Goal: Task Accomplishment & Management: Manage account settings

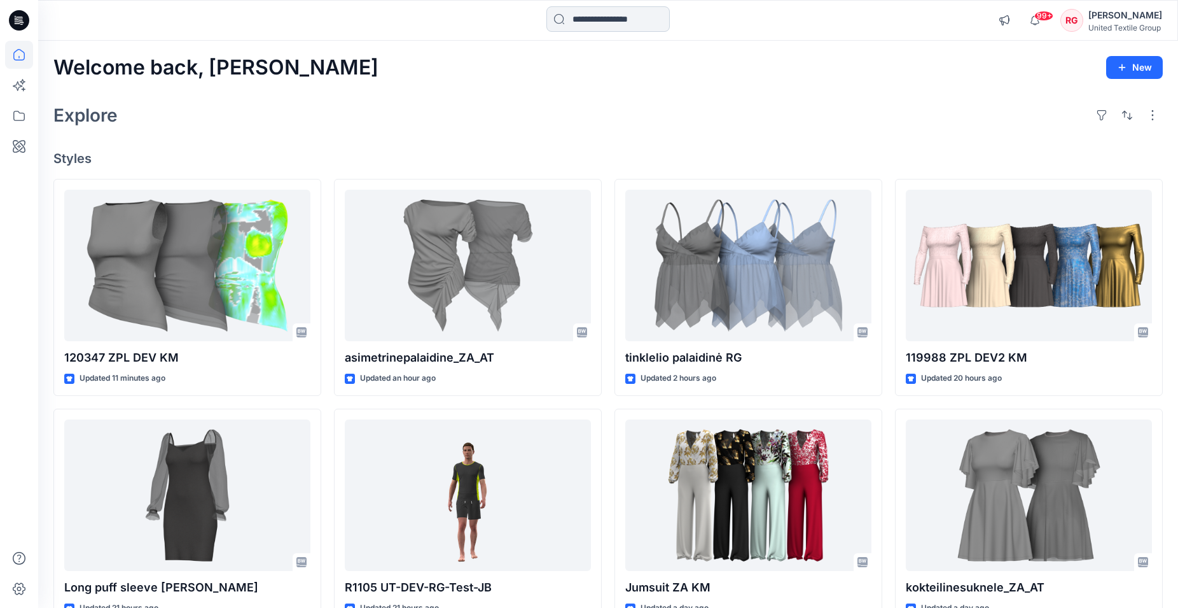
click at [580, 23] on input at bounding box center [608, 18] width 123 height 25
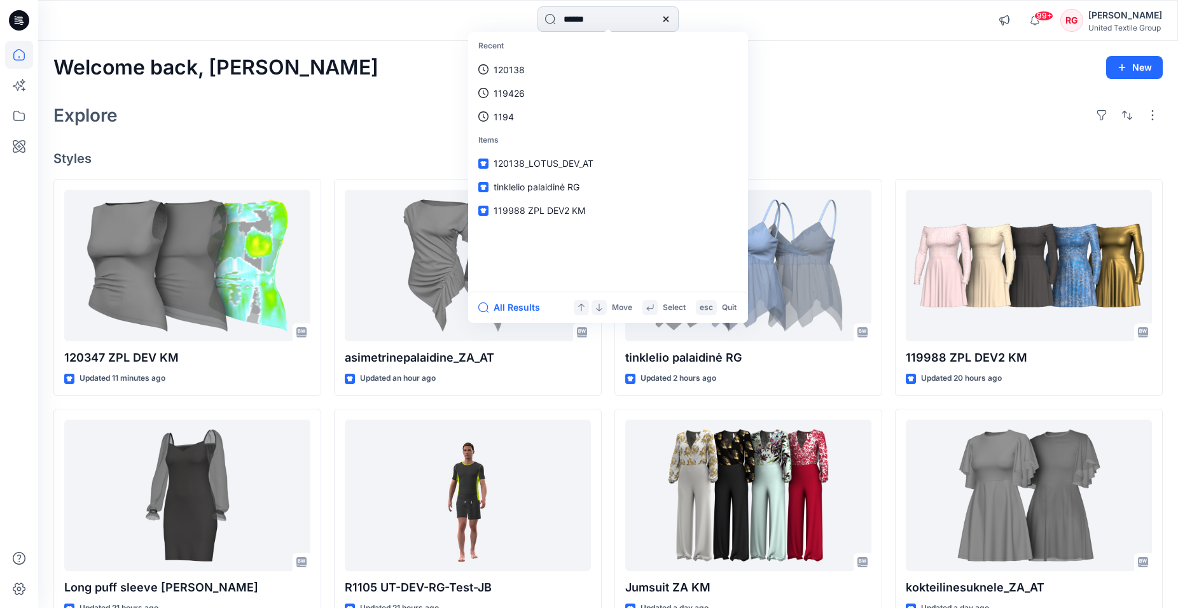
type input "******"
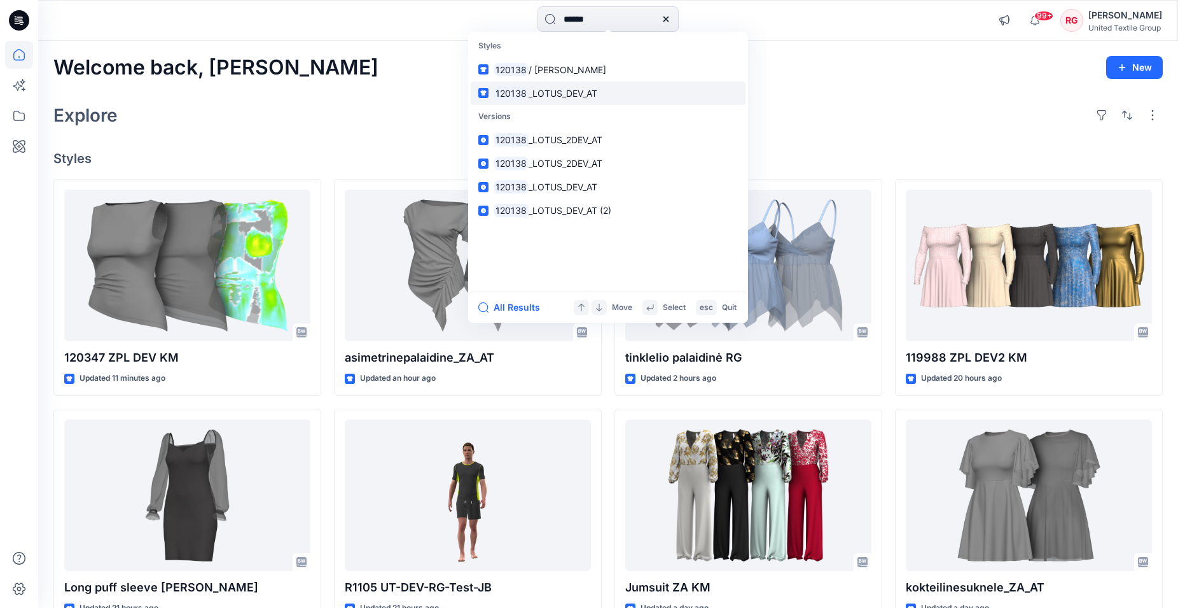
click at [563, 94] on span "_LOTUS_DEV_AT" at bounding box center [563, 93] width 69 height 11
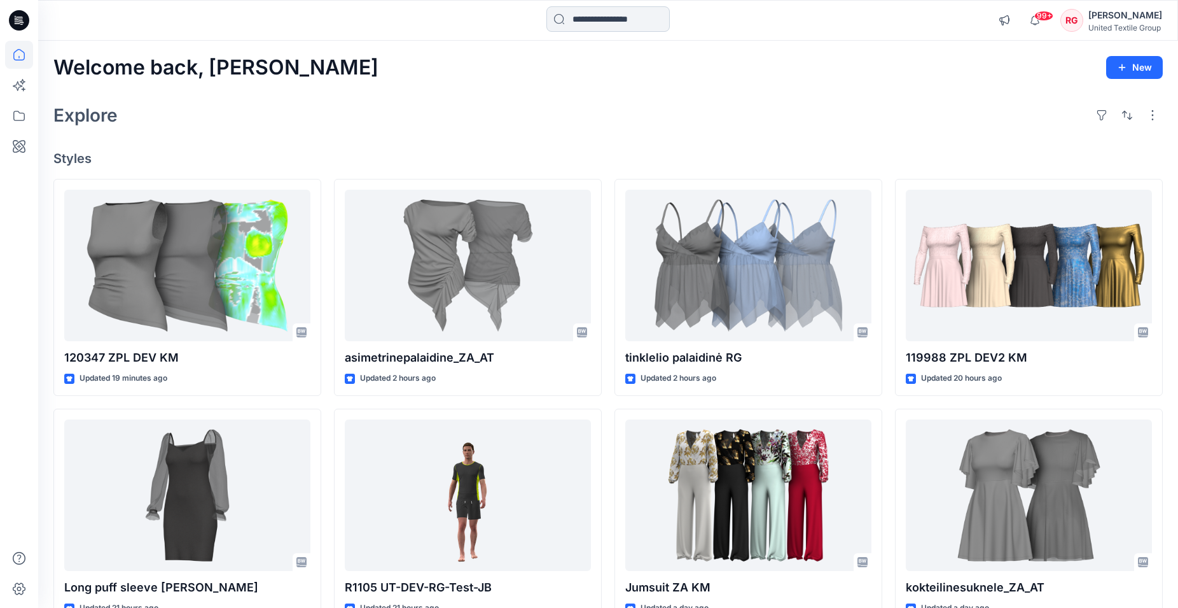
click at [595, 25] on input at bounding box center [608, 18] width 123 height 25
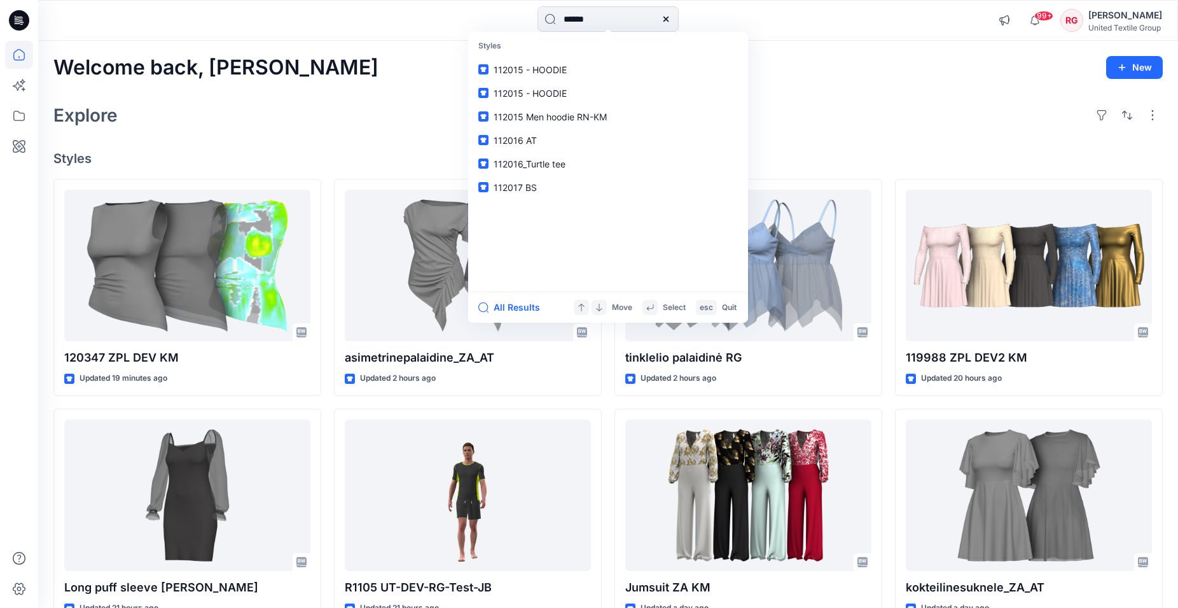
type input "******"
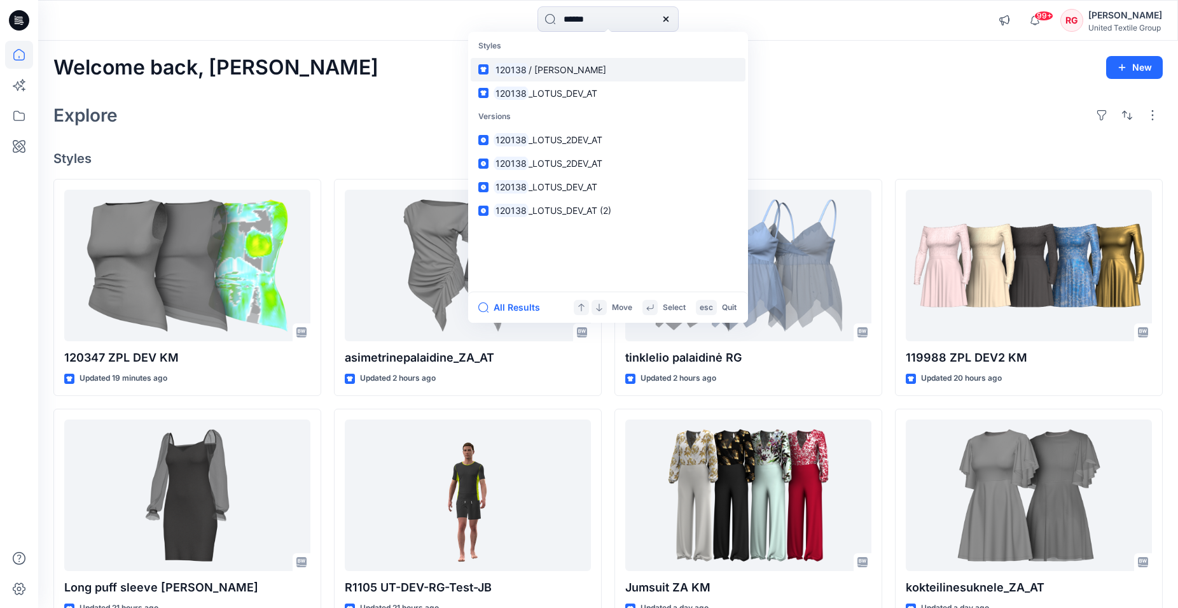
click at [568, 69] on span "/ [PERSON_NAME]" at bounding box center [568, 69] width 78 height 11
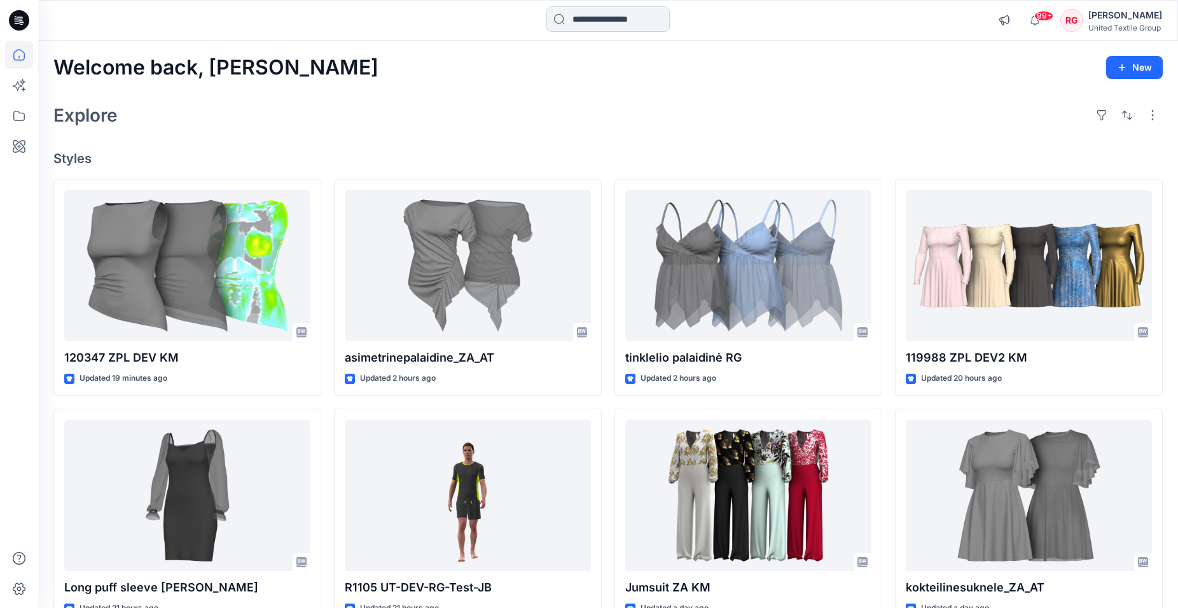
click at [597, 24] on input at bounding box center [608, 18] width 123 height 25
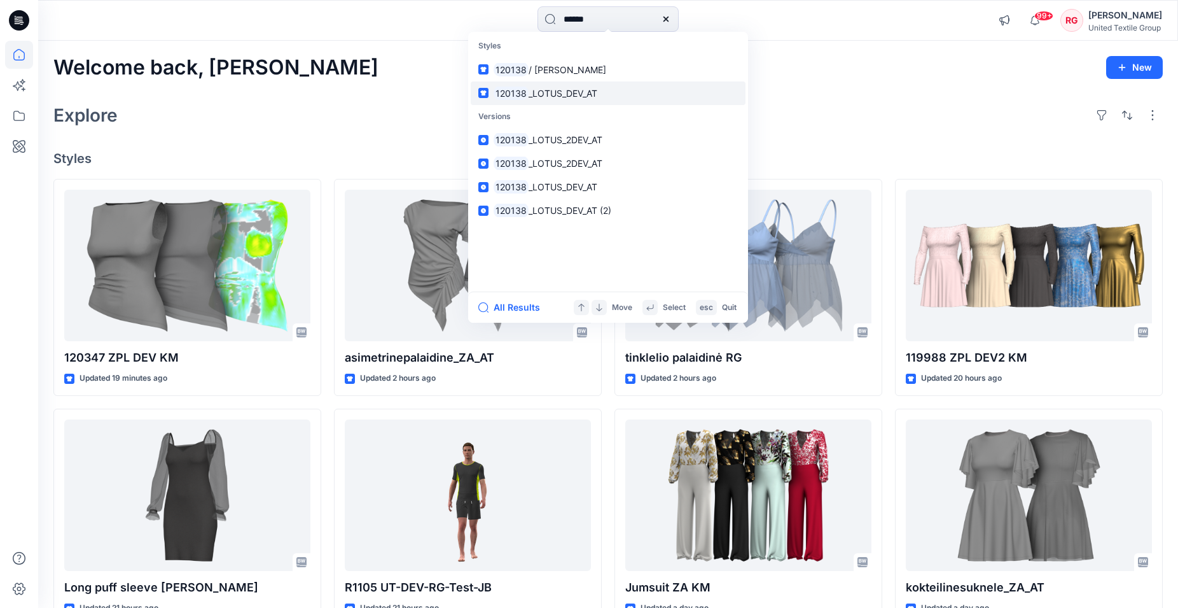
type input "******"
click at [580, 96] on span "_LOTUS_DEV_AT" at bounding box center [563, 93] width 69 height 11
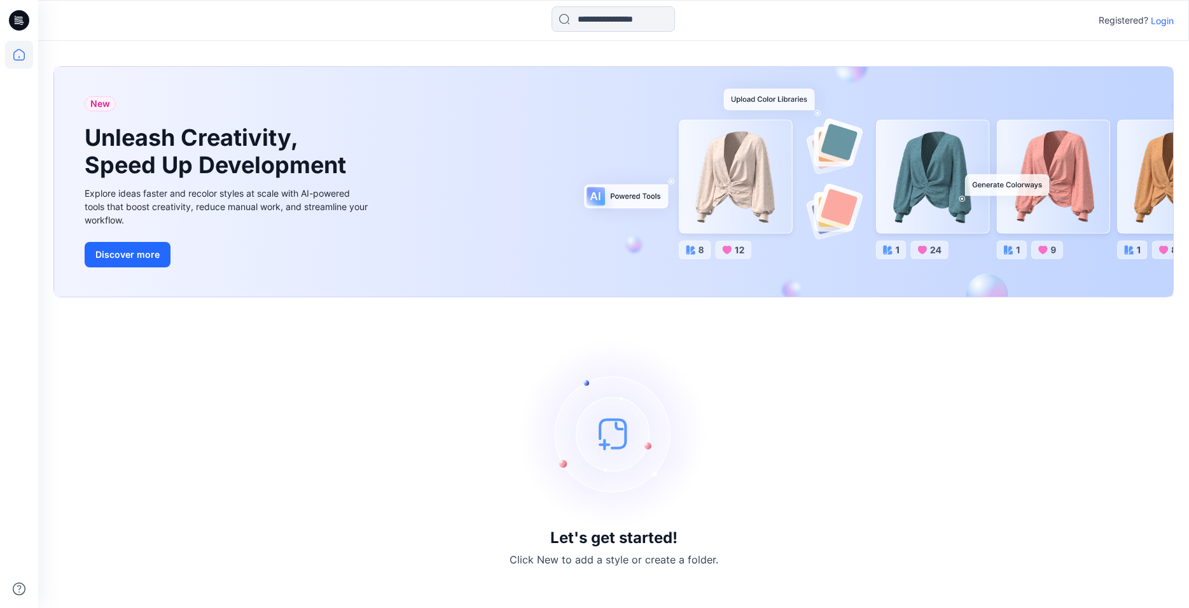
click at [1164, 19] on p "Login" at bounding box center [1162, 20] width 23 height 13
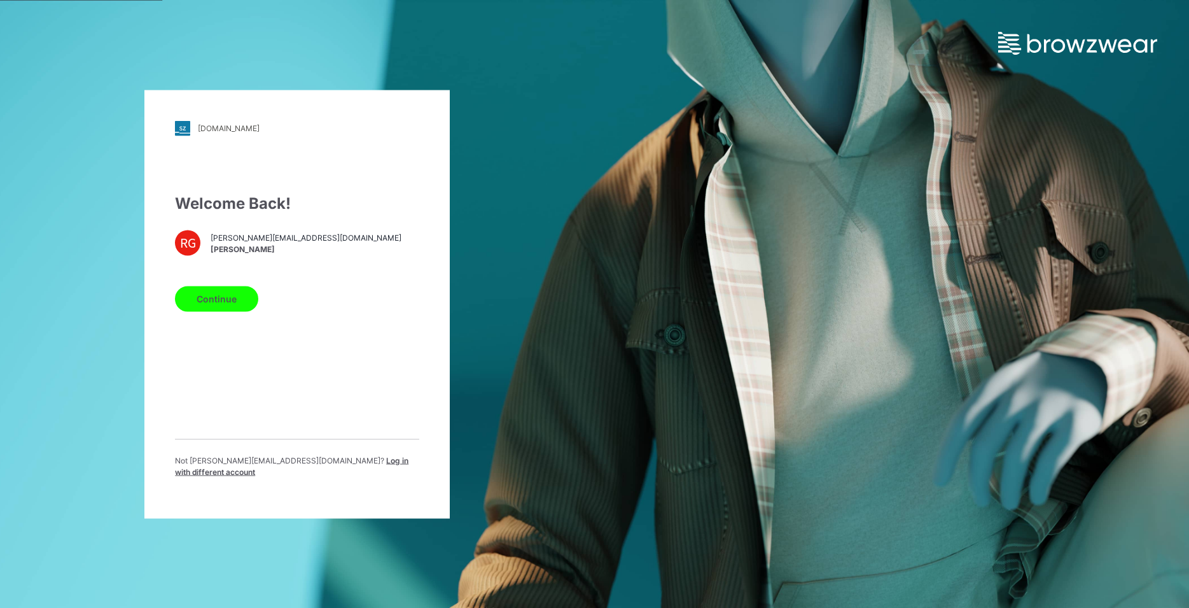
click at [230, 301] on button "Continue" at bounding box center [216, 298] width 83 height 25
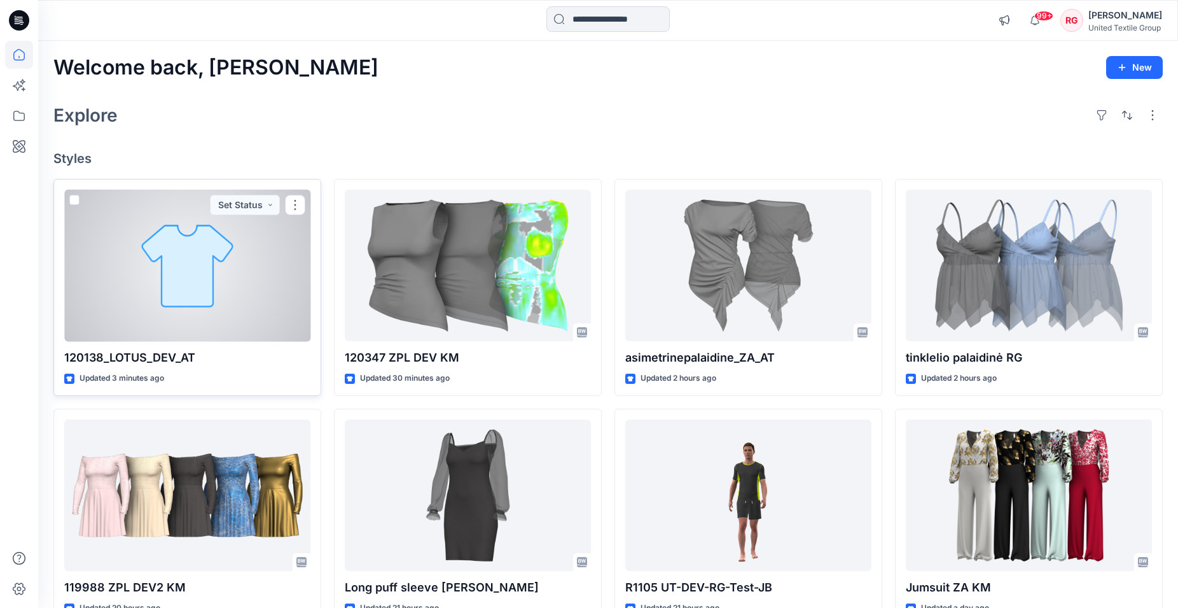
click at [199, 297] on div at bounding box center [187, 266] width 246 height 152
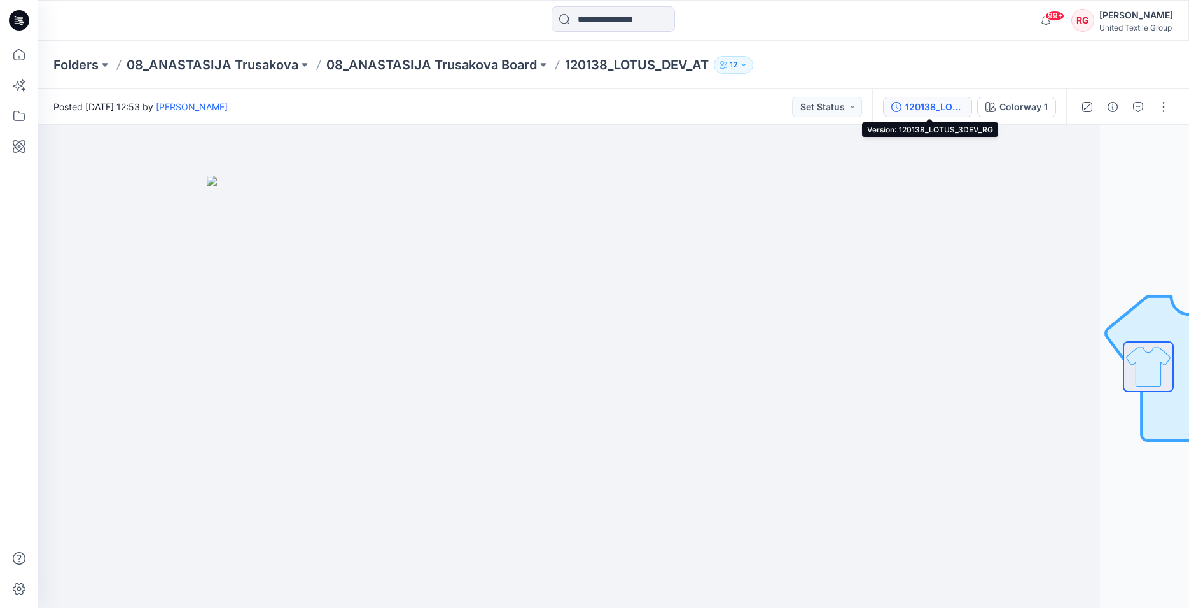
click at [914, 107] on div "120138_LOTUS_3DEV_RG" at bounding box center [934, 107] width 59 height 14
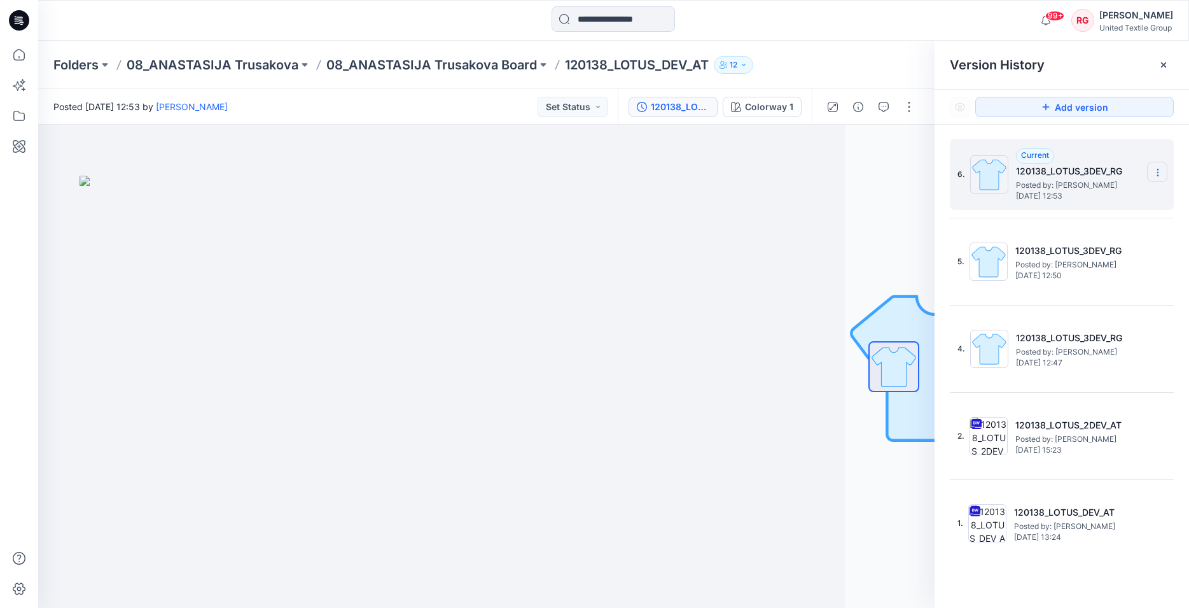
click at [1159, 175] on icon at bounding box center [1158, 172] width 10 height 10
click at [1105, 255] on div "Delete Version" at bounding box center [1090, 253] width 148 height 25
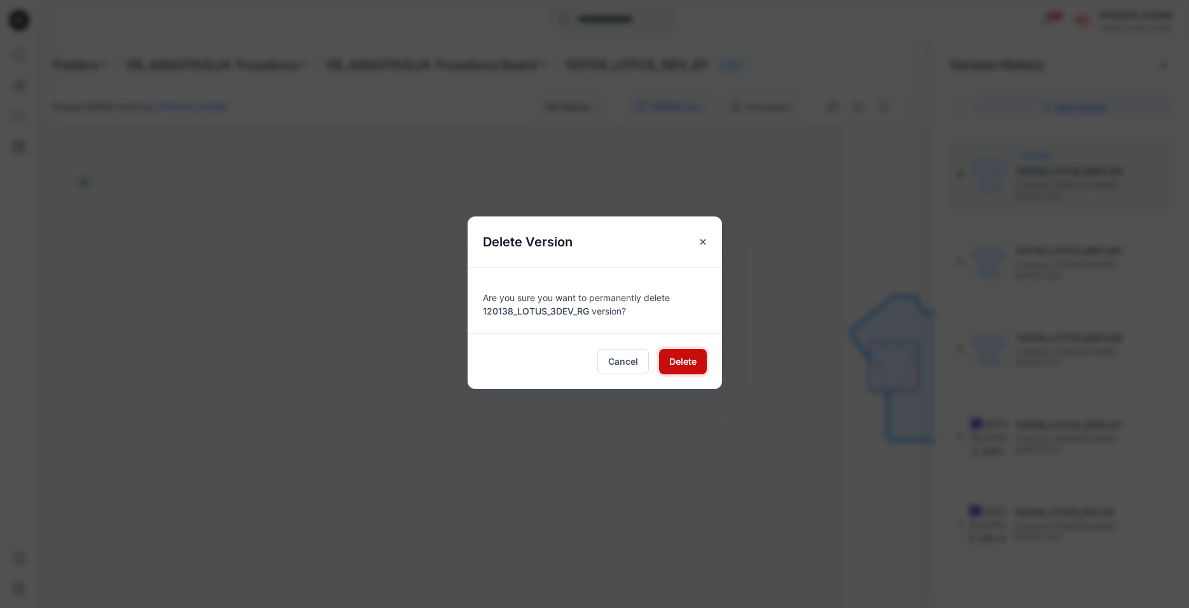
click at [683, 361] on span "Delete" at bounding box center [682, 360] width 27 height 13
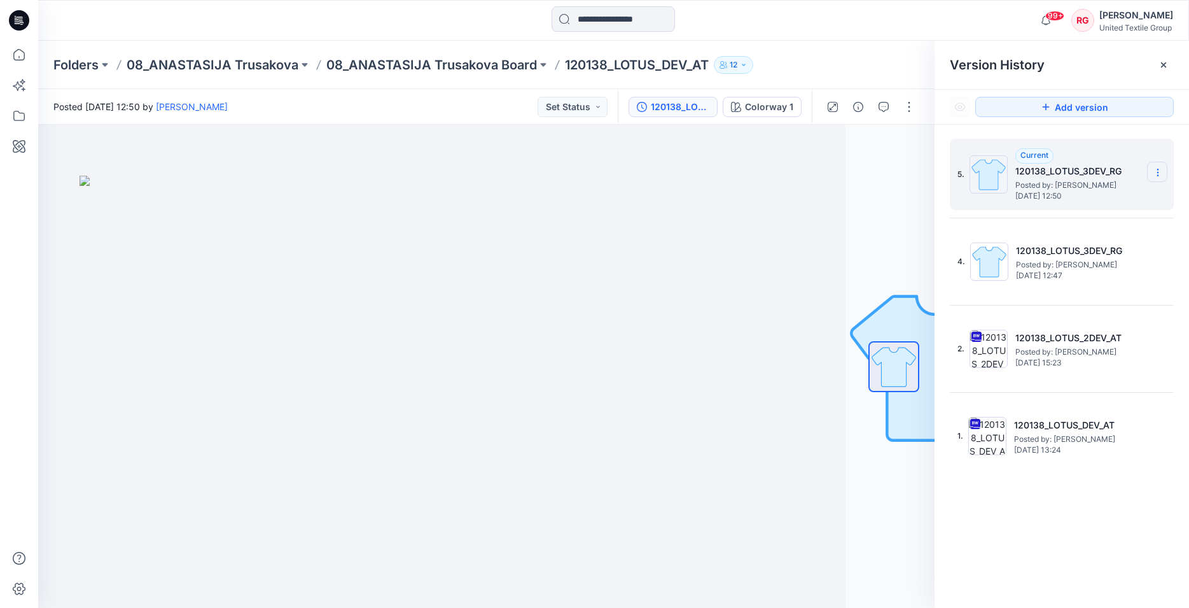
click at [1160, 171] on icon at bounding box center [1158, 172] width 10 height 10
click at [1082, 254] on span "Delete Version" at bounding box center [1069, 253] width 59 height 15
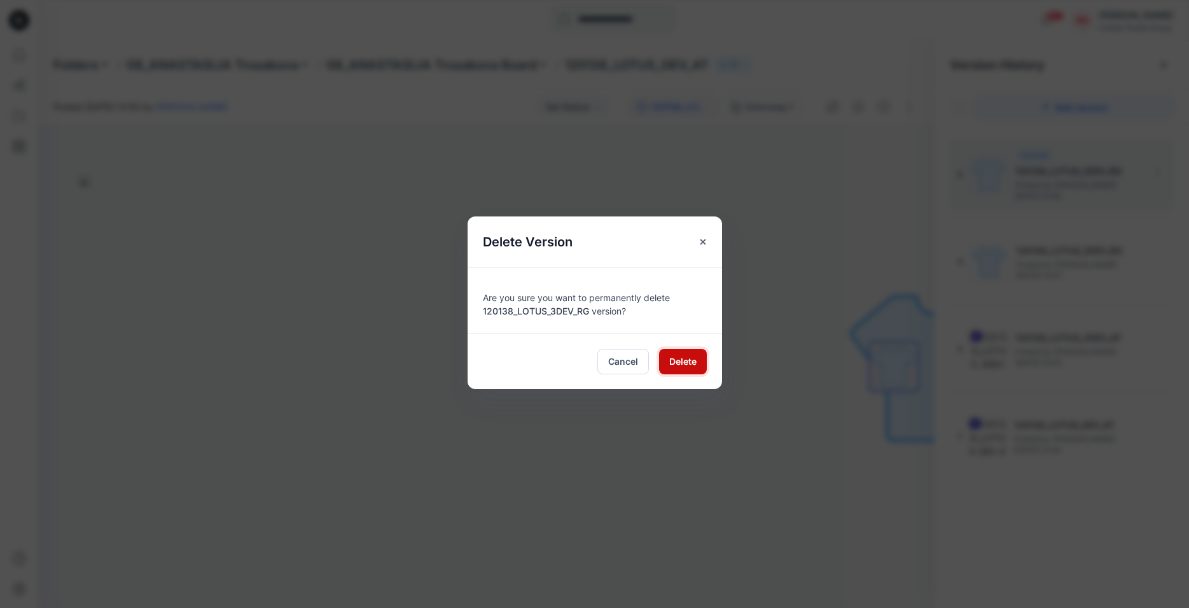
click at [676, 361] on span "Delete" at bounding box center [682, 360] width 27 height 13
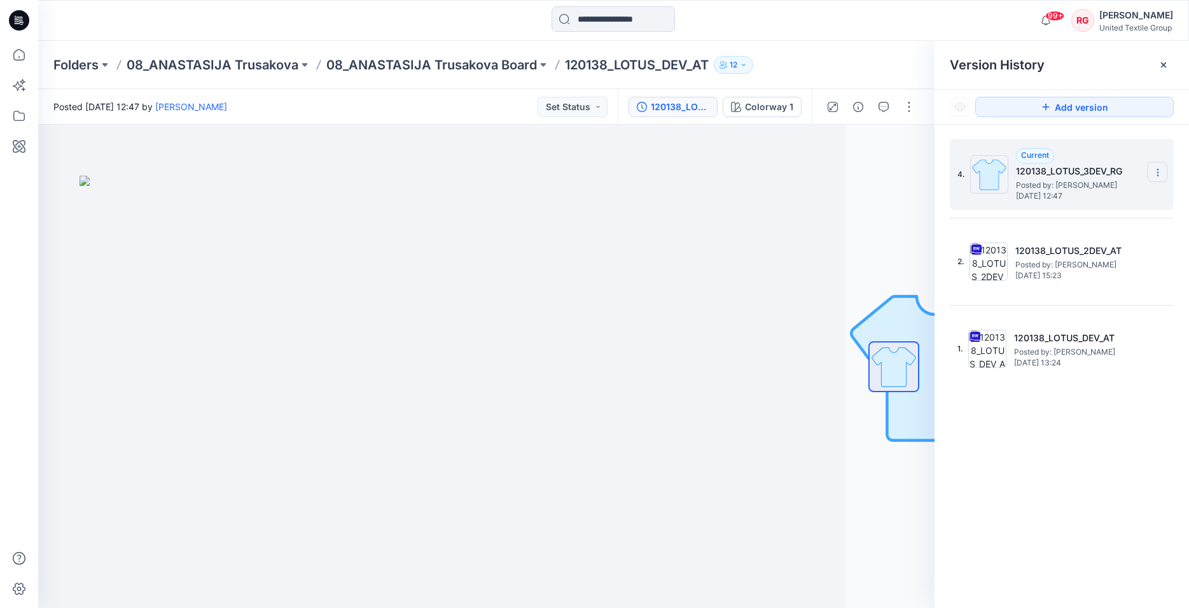
click at [1154, 171] on icon at bounding box center [1158, 172] width 10 height 10
click at [1080, 251] on span "Delete Version" at bounding box center [1069, 253] width 59 height 15
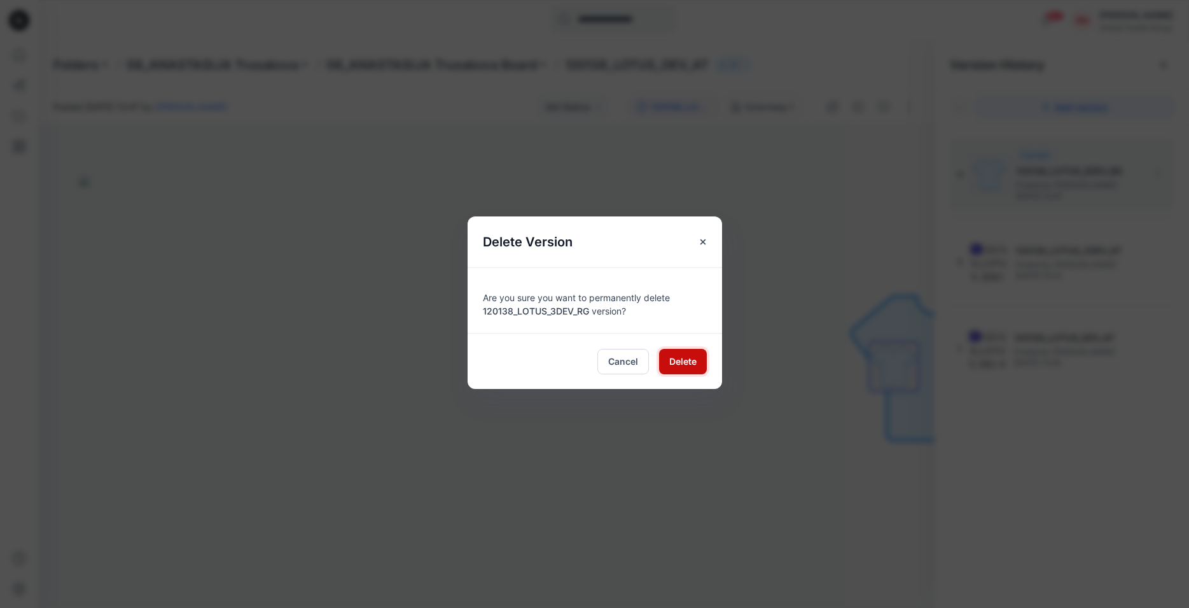
click at [685, 358] on span "Delete" at bounding box center [682, 360] width 27 height 13
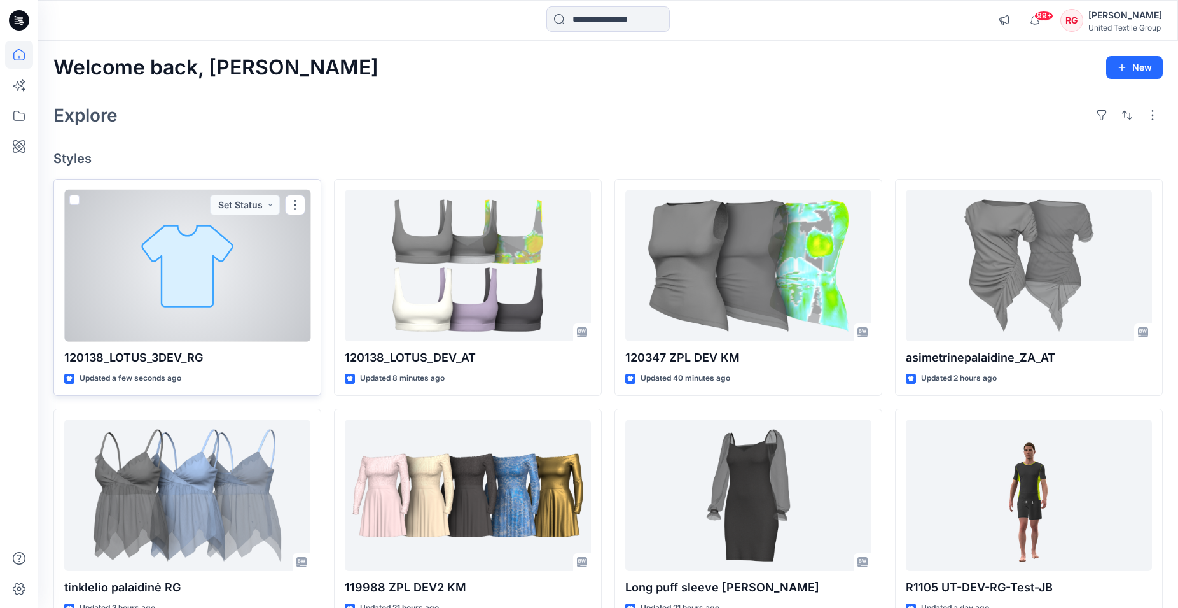
click at [230, 258] on div at bounding box center [187, 266] width 246 height 152
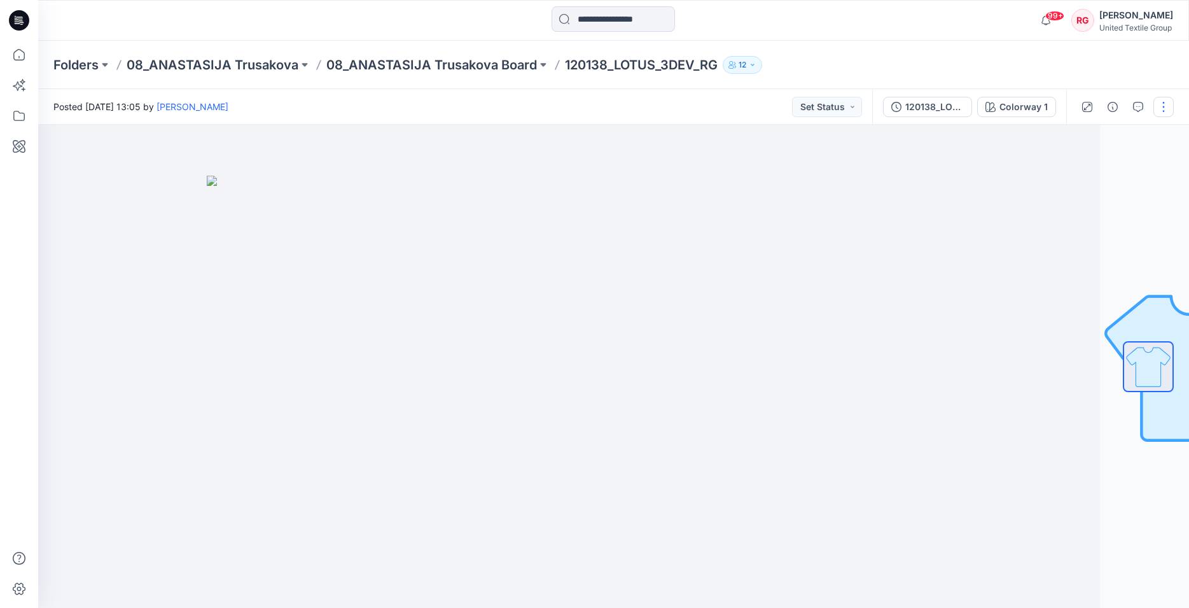
click at [1161, 104] on button "button" at bounding box center [1164, 107] width 20 height 20
click at [1091, 172] on p "Edit" at bounding box center [1083, 171] width 16 height 13
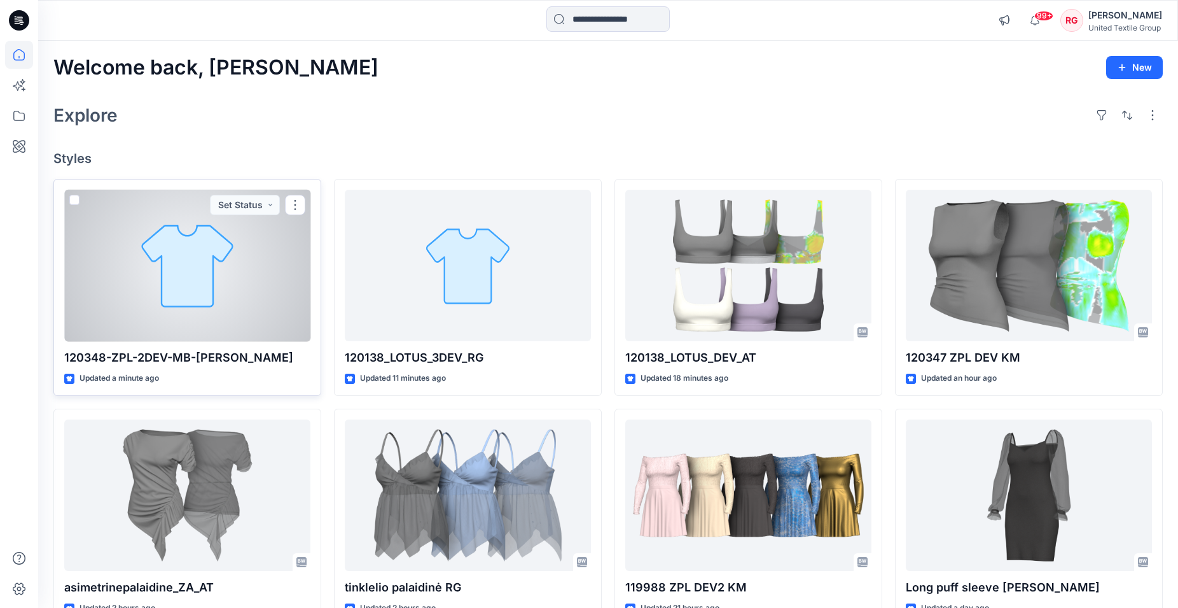
click at [242, 251] on div at bounding box center [187, 266] width 246 height 152
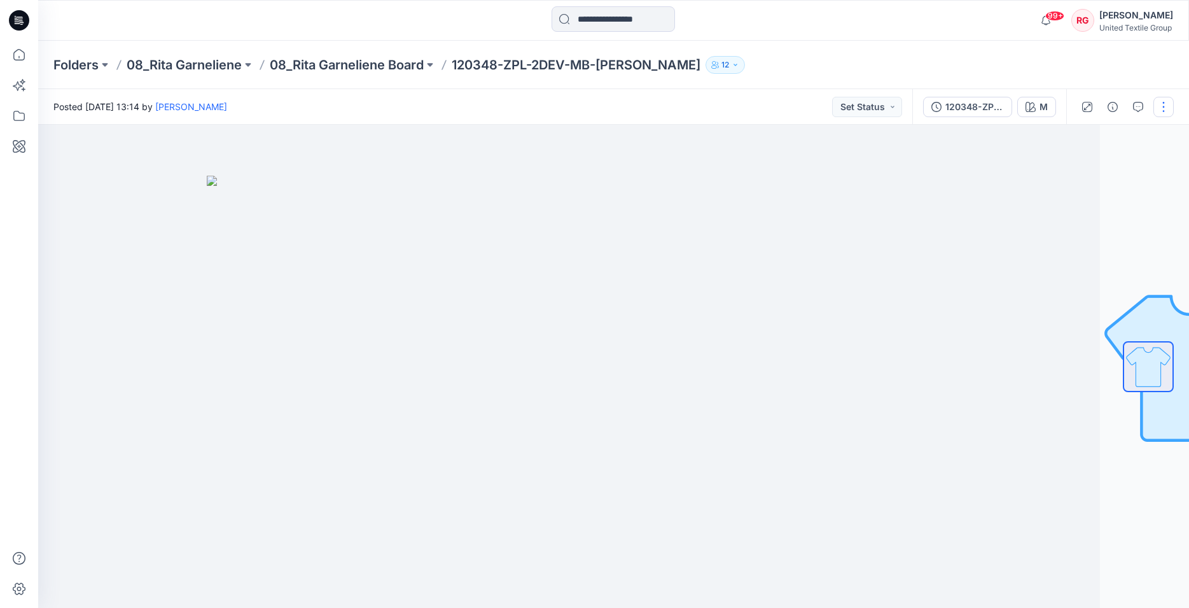
click at [1159, 107] on button "button" at bounding box center [1164, 107] width 20 height 20
click at [1087, 173] on p "Edit" at bounding box center [1083, 171] width 16 height 13
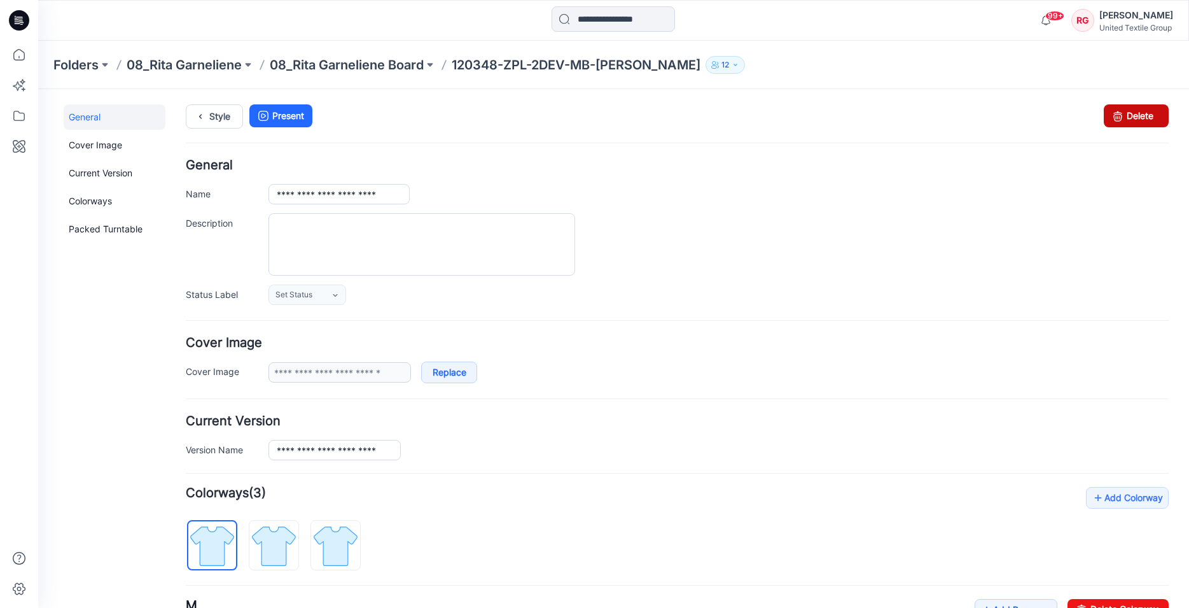
click at [1121, 120] on link "Delete" at bounding box center [1136, 115] width 65 height 23
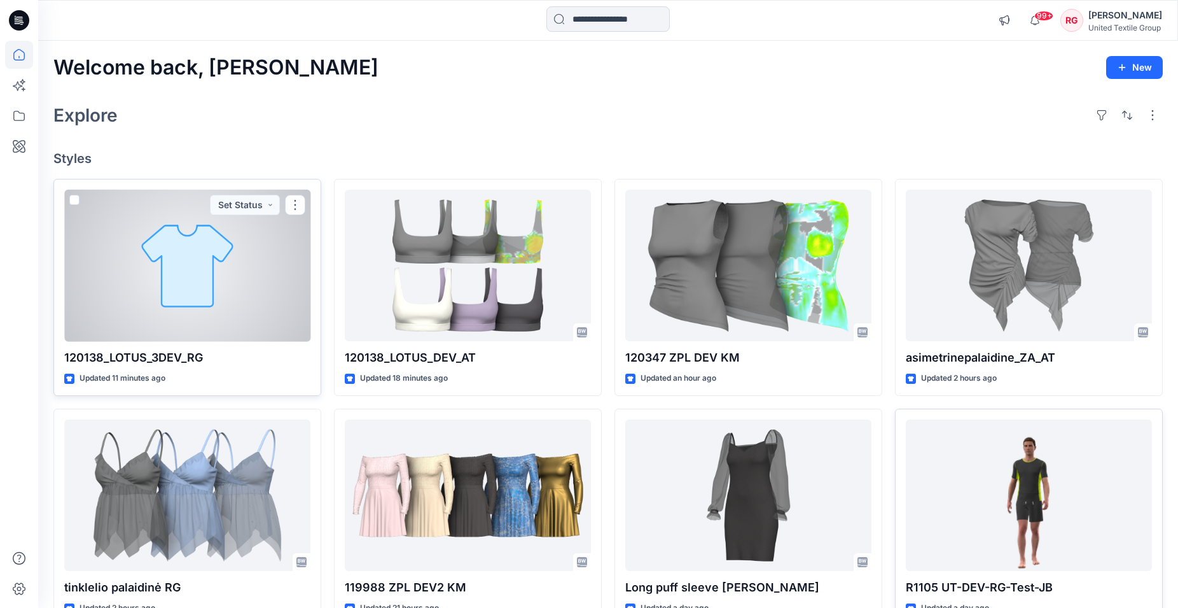
click at [237, 274] on div at bounding box center [187, 266] width 246 height 152
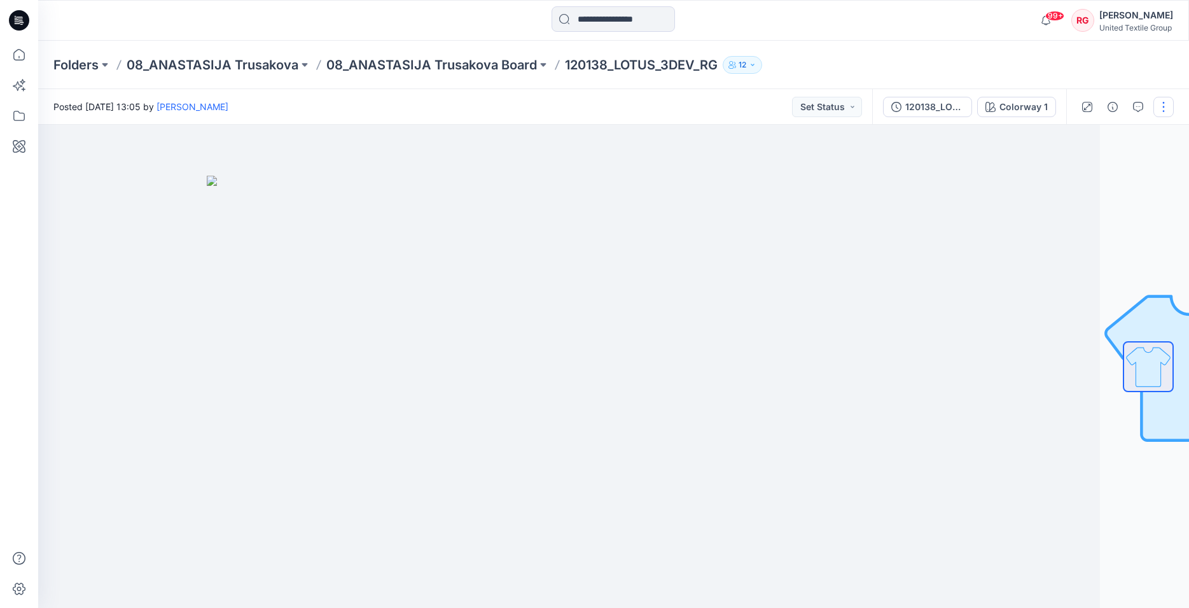
click at [1164, 109] on button "button" at bounding box center [1164, 107] width 20 height 20
click at [1112, 175] on button "Edit" at bounding box center [1110, 172] width 117 height 24
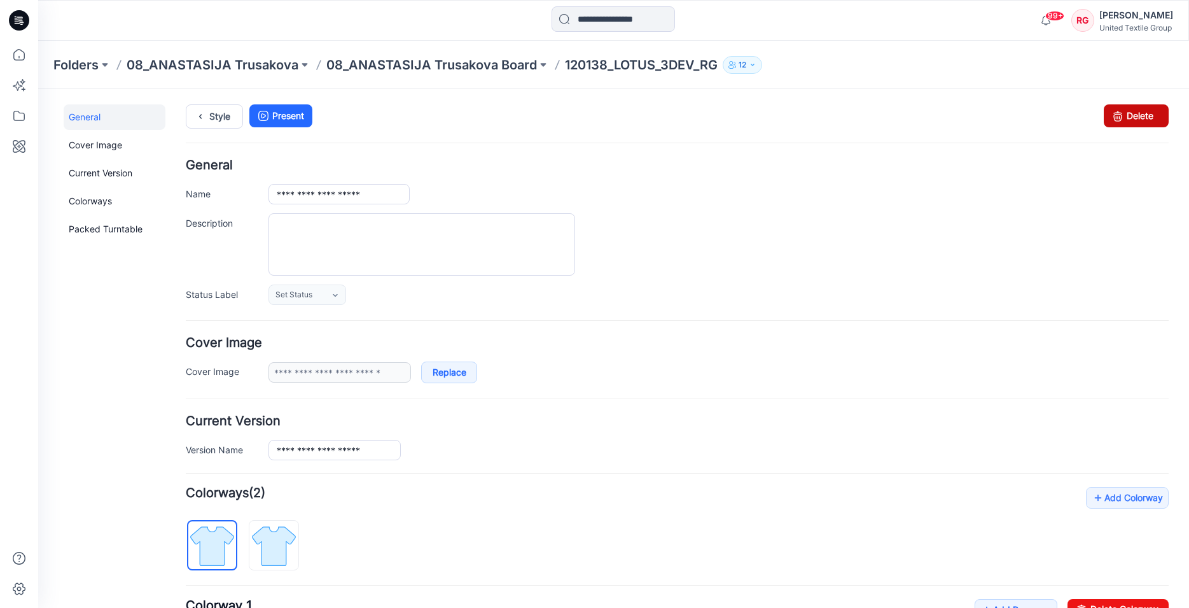
click at [1122, 116] on link "Delete" at bounding box center [1136, 115] width 65 height 23
